Goal: Complete application form

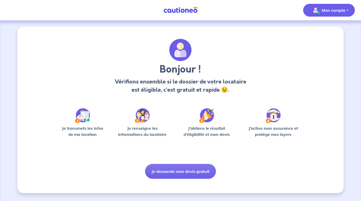
click at [320, 10] on p "Mon compte" at bounding box center [334, 10] width 24 height 6
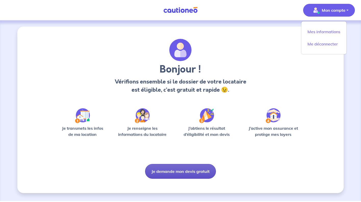
click at [195, 168] on button "Je demande mon devis gratuit" at bounding box center [180, 171] width 71 height 15
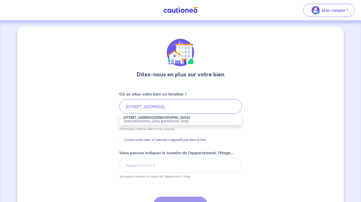
click at [158, 121] on small "14700 [GEOGRAPHIC_DATA], [GEOGRAPHIC_DATA]" at bounding box center [181, 121] width 114 height 4
type input "[STREET_ADDRESS][DEMOGRAPHIC_DATA]"
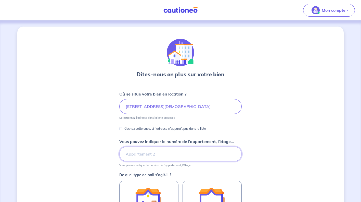
click at [160, 155] on input "Vous pouvez indiquer le numéro de l’appartement, l’étage..." at bounding box center [180, 154] width 123 height 15
type input "Apt 1-6"
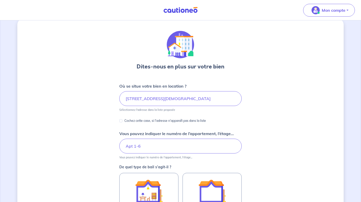
scroll to position [73, 0]
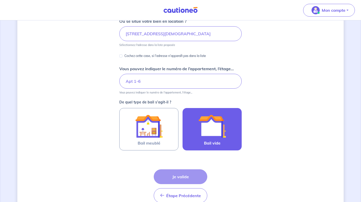
click at [214, 128] on img at bounding box center [213, 126] width 28 height 28
click at [0, 0] on input "Bail vide" at bounding box center [0, 0] width 0 height 0
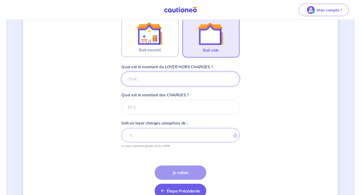
scroll to position [192, 0]
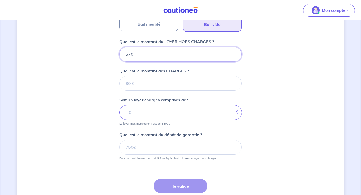
type input "570"
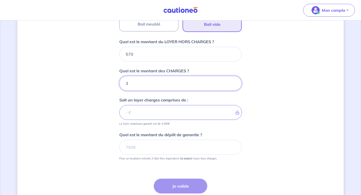
type input "30"
type input "600"
type input "30"
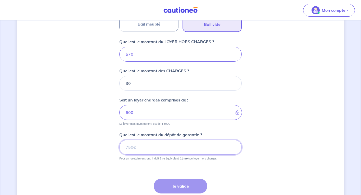
click at [168, 146] on input "Quel est le montant du dépôt de garantie ?" at bounding box center [180, 147] width 123 height 15
type input "570"
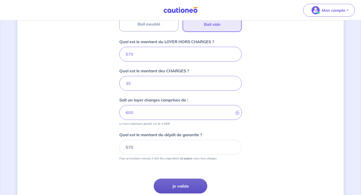
click at [181, 168] on button "Je valide" at bounding box center [181, 185] width 54 height 15
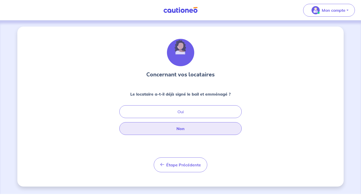
click at [188, 129] on button "Non" at bounding box center [180, 128] width 123 height 13
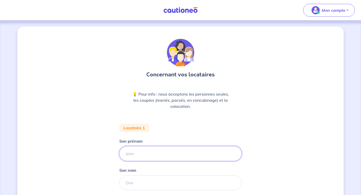
click at [161, 155] on input "Son prénom" at bounding box center [180, 153] width 123 height 15
type input "[PERSON_NAME]"
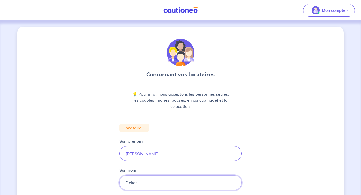
type input "Deker"
click at [272, 144] on div "Concernant vos locataires 💡 Pour info : nous acceptons les personnes seules, le…" at bounding box center [180, 188] width 327 height 322
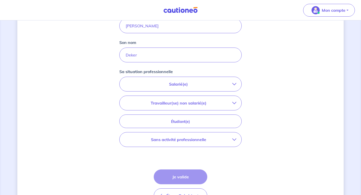
scroll to position [129, 0]
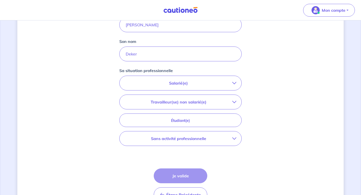
click at [187, 139] on p "Sans activité professionnelle" at bounding box center [179, 138] width 108 height 6
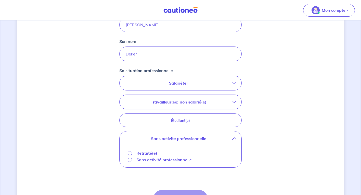
click at [156, 160] on p "Sans activité professionnelle" at bounding box center [164, 159] width 55 height 6
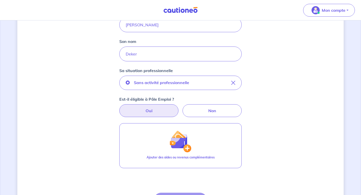
click at [160, 110] on label "Oui" at bounding box center [148, 110] width 59 height 13
click at [179, 107] on input "Oui" at bounding box center [180, 105] width 3 height 3
radio input "true"
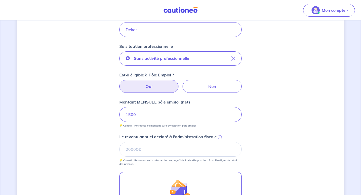
scroll to position [151, 0]
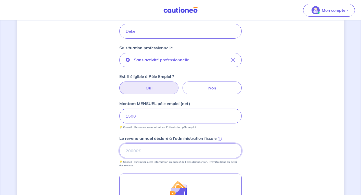
click at [160, 152] on input "Le revenu annuel déclaré à l'administration fiscale i" at bounding box center [180, 150] width 123 height 15
type input "22000"
click at [91, 140] on div "Concernant vos locataires 💡 Pour info : nous acceptons les personnes seules, le…" at bounding box center [180, 85] width 327 height 420
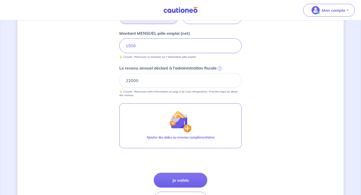
scroll to position [194, 0]
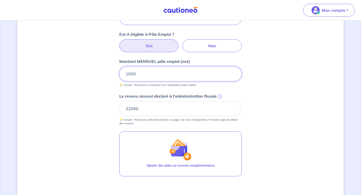
click at [162, 77] on input "1500" at bounding box center [180, 73] width 123 height 15
click at [99, 149] on div "Concernant vos locataires 💡 Pour info : nous acceptons les personnes seules, le…" at bounding box center [180, 43] width 327 height 420
click at [200, 110] on input "22000" at bounding box center [180, 108] width 123 height 15
click at [221, 97] on span "i" at bounding box center [220, 96] width 4 height 4
click at [221, 101] on input "22000" at bounding box center [180, 108] width 123 height 15
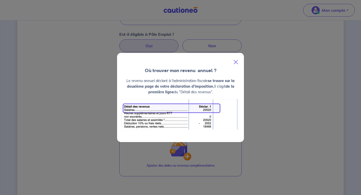
click at [236, 63] on button "Close" at bounding box center [236, 62] width 12 height 14
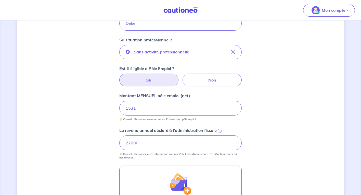
scroll to position [193, 0]
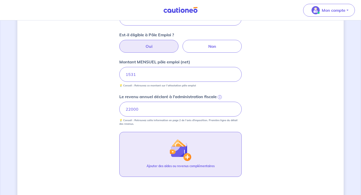
click at [184, 154] on img "button" at bounding box center [181, 150] width 22 height 22
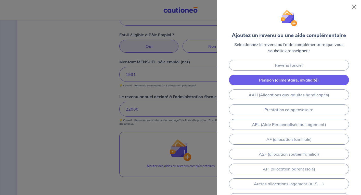
click at [297, 81] on link "Pension (alimentaire, invalidité)" at bounding box center [289, 80] width 120 height 11
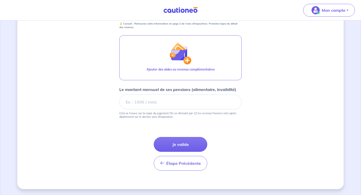
scroll to position [290, 0]
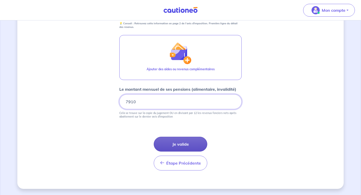
type input "7910"
click at [167, 140] on button "Je valide" at bounding box center [181, 144] width 54 height 15
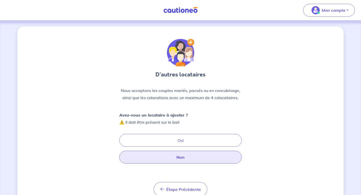
click at [180, 155] on button "Non" at bounding box center [180, 157] width 123 height 13
